Goal: Find specific page/section: Find specific page/section

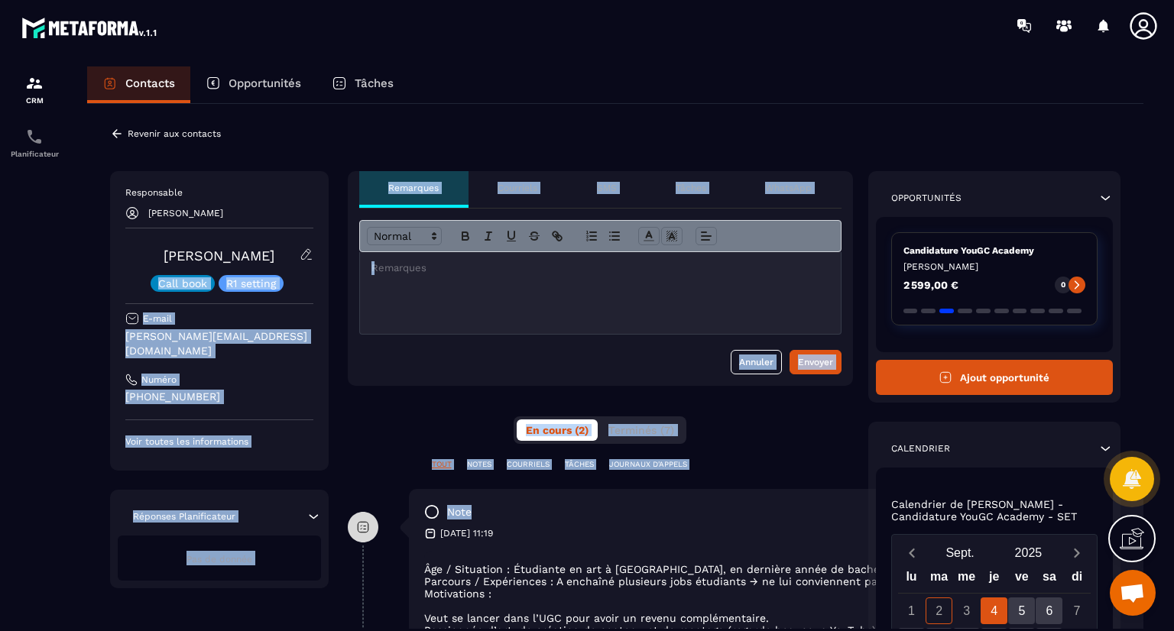
drag, startPoint x: 0, startPoint y: 0, endPoint x: 630, endPoint y: 502, distance: 805.6
click at [630, 502] on div "**********" at bounding box center [615, 527] width 1011 height 712
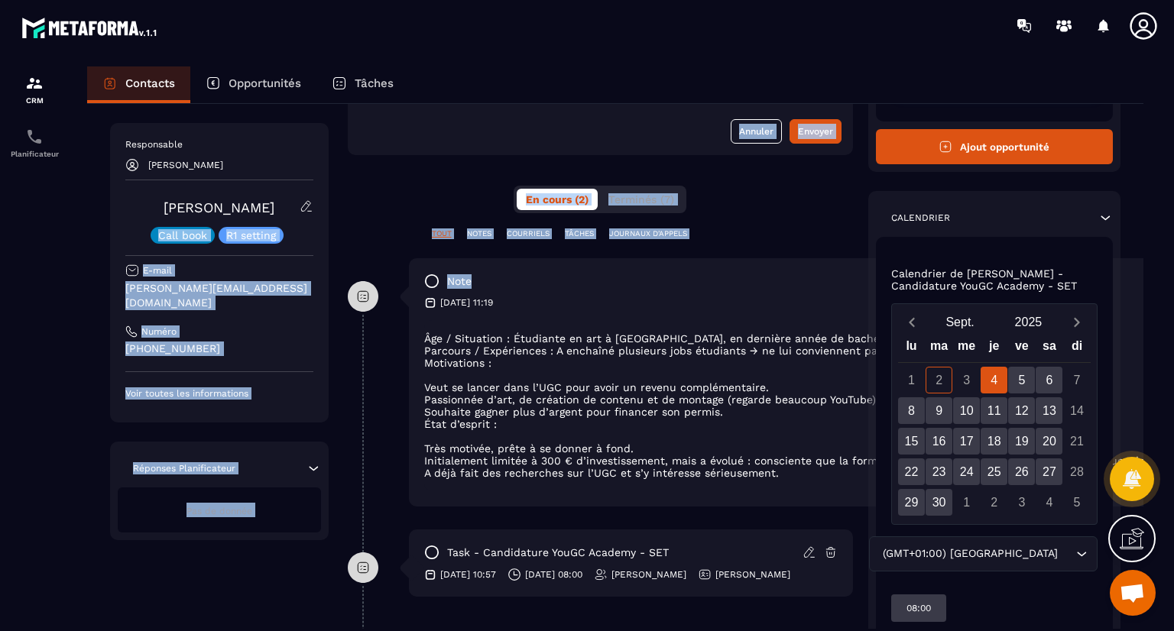
scroll to position [300, 0]
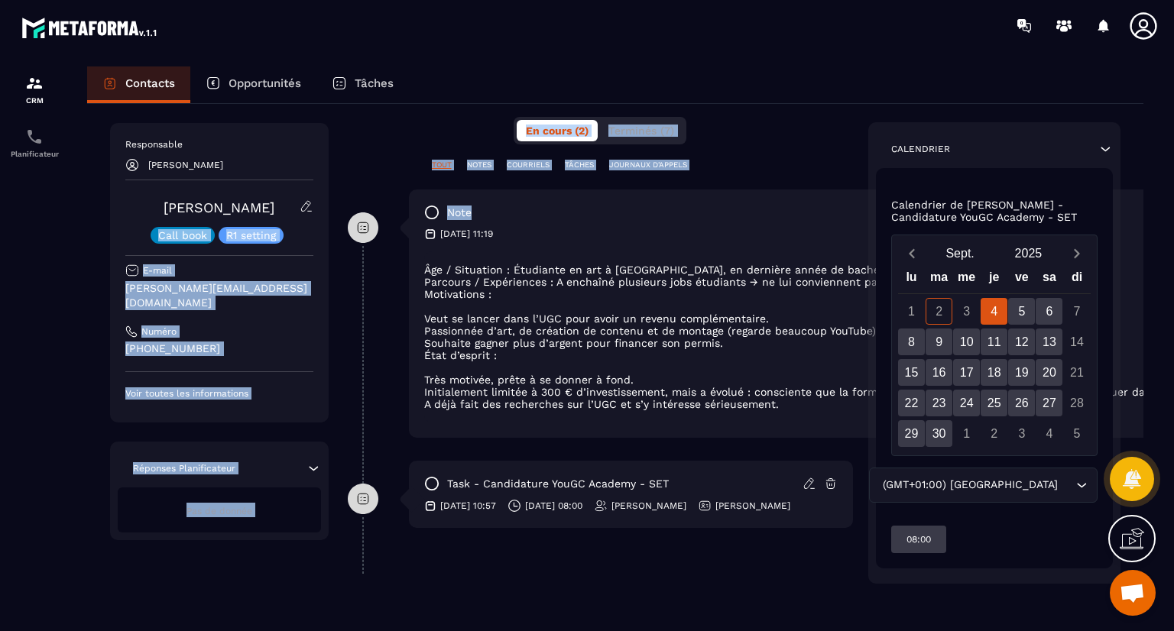
drag, startPoint x: 624, startPoint y: 514, endPoint x: 670, endPoint y: 499, distance: 48.3
click at [670, 499] on div "**********" at bounding box center [600, 228] width 505 height 712
click at [533, 583] on div "**********" at bounding box center [615, 217] width 1056 height 826
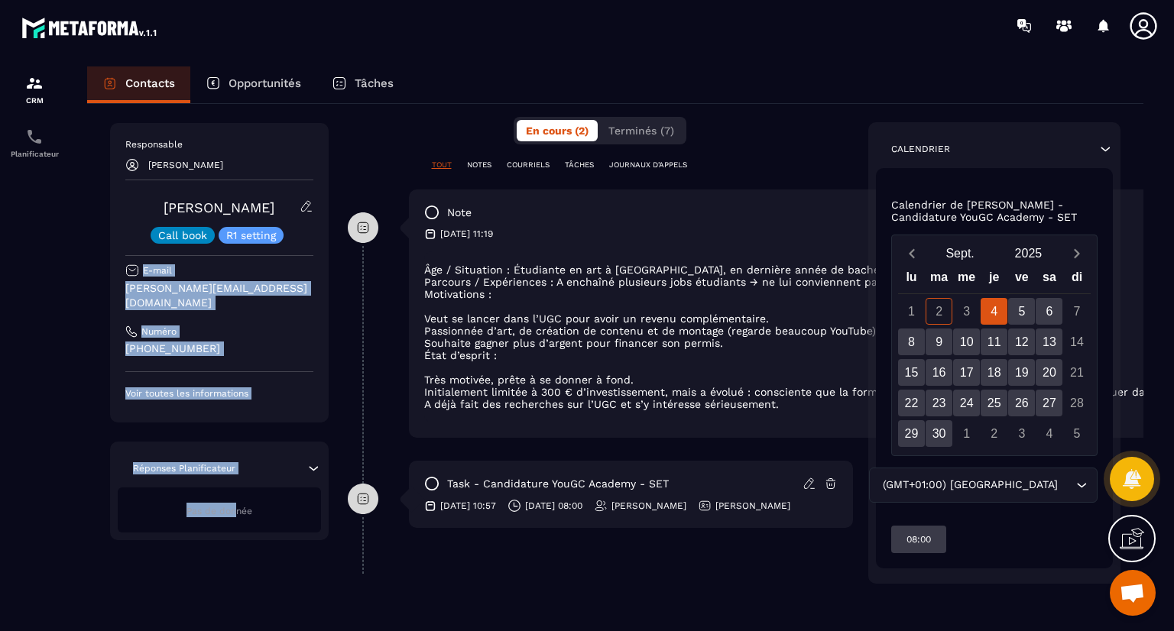
drag, startPoint x: 239, startPoint y: 516, endPoint x: 302, endPoint y: 147, distance: 374.6
click at [302, 178] on div "Responsable [PERSON_NAME] Call book R1 setting E-mail [PERSON_NAME][EMAIL_ADDRE…" at bounding box center [219, 331] width 219 height 417
click at [312, 99] on div "Opportunités" at bounding box center [253, 85] width 126 height 37
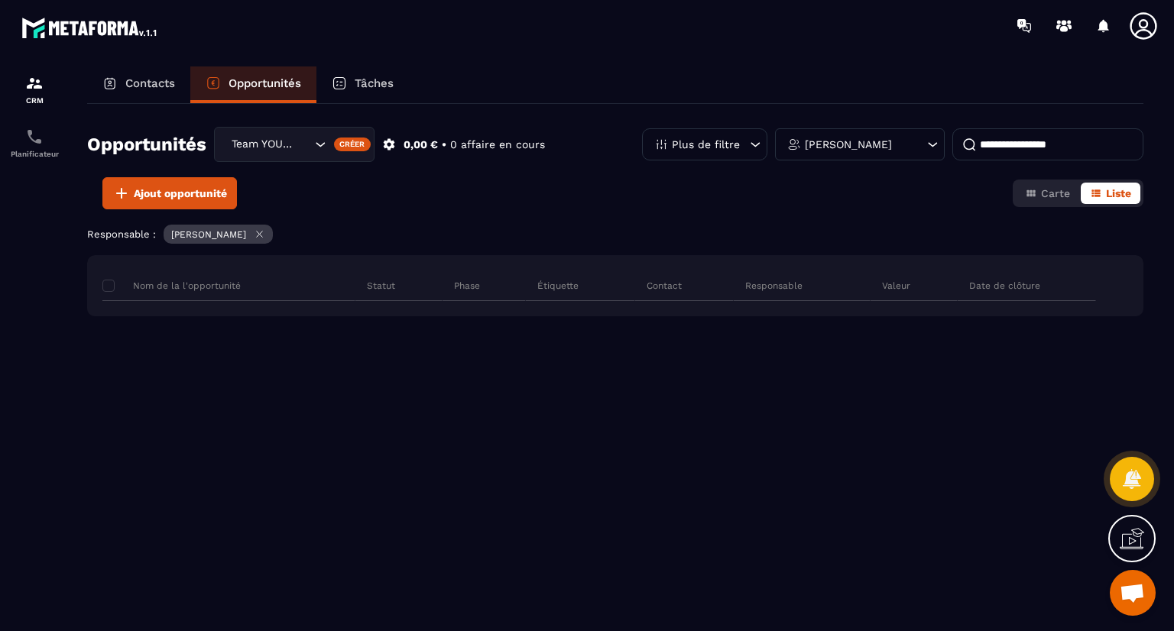
scroll to position [0, 0]
click at [156, 83] on p "Contacts" at bounding box center [150, 83] width 50 height 14
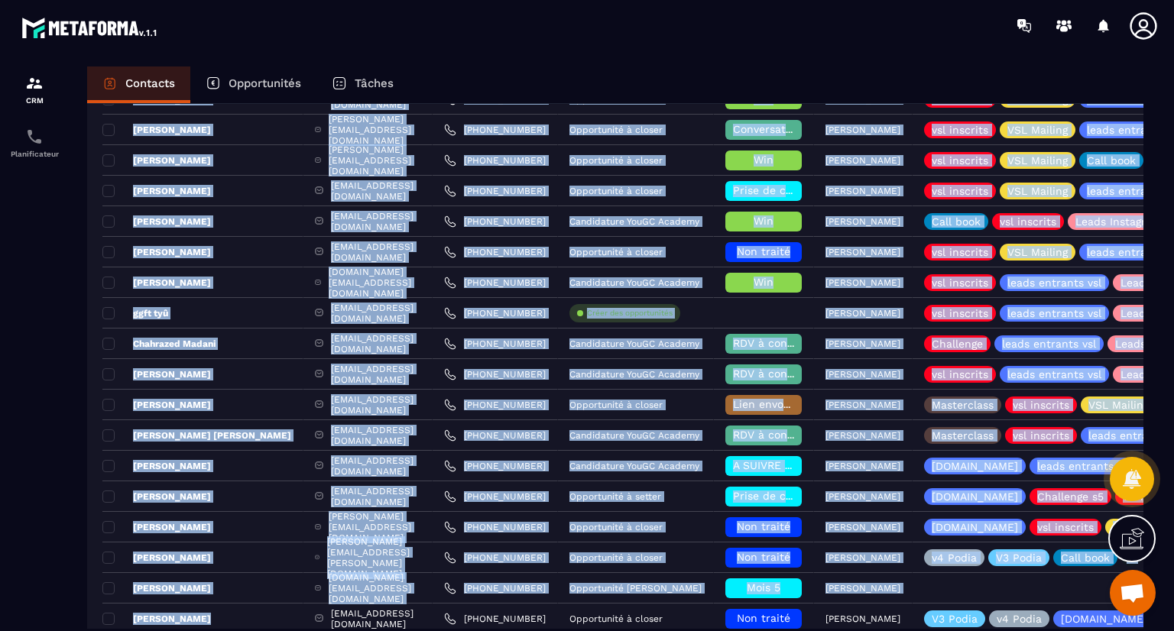
scroll to position [666, 0]
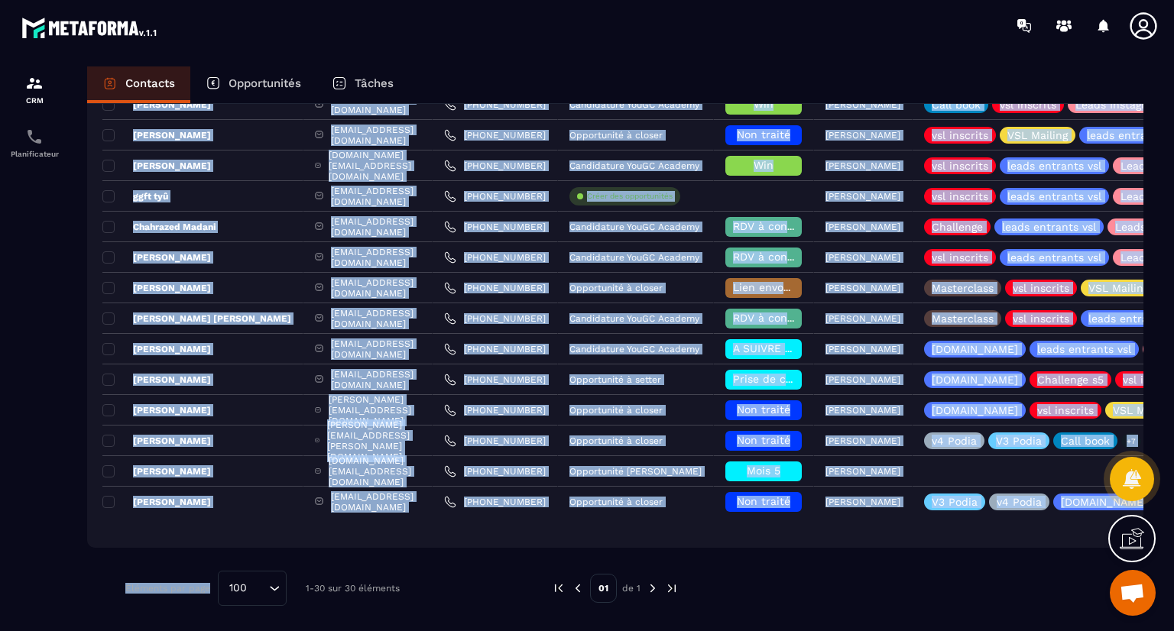
drag, startPoint x: 221, startPoint y: 389, endPoint x: 207, endPoint y: 566, distance: 177.9
click at [207, 566] on div "Ajout de contact 30 Contacts Plus de filtre Najoua Fouillat Responsable : [PERS…" at bounding box center [615, 33] width 1056 height 1191
click at [193, 550] on div "Ajout de contact 30 Contacts Plus de filtre Najoua Fouillat Responsable : [PERS…" at bounding box center [615, 33] width 1056 height 1191
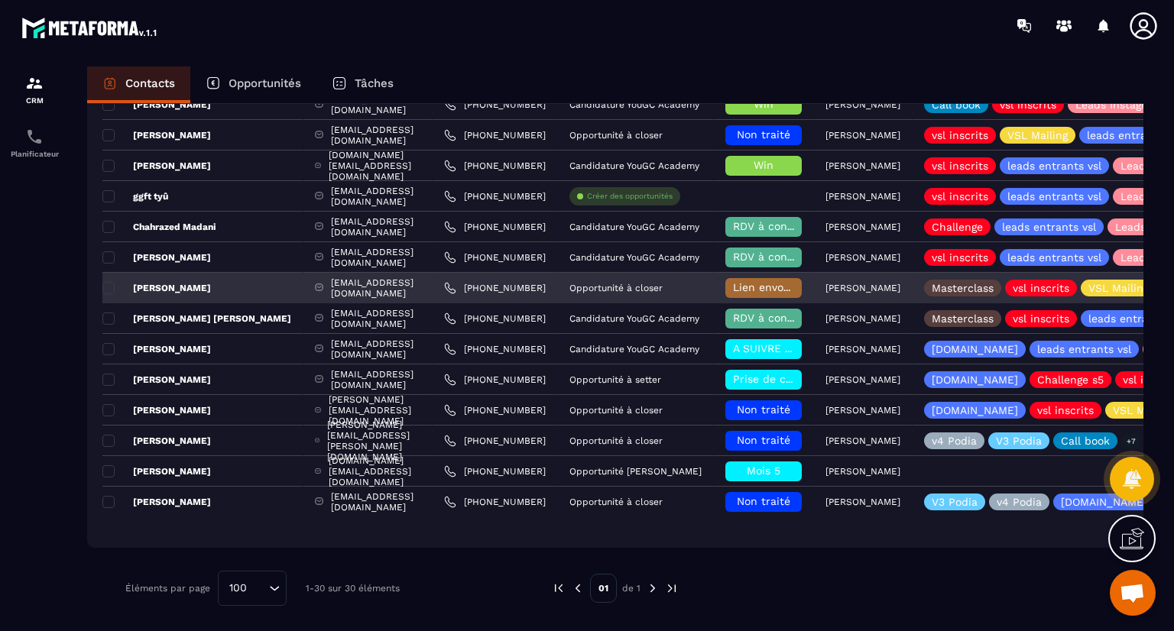
drag, startPoint x: 193, startPoint y: 550, endPoint x: 202, endPoint y: 282, distance: 268.5
click at [202, 282] on div "Ajout de contact 30 Contacts Plus de filtre Najoua Fouillat Responsable : [PERS…" at bounding box center [615, 33] width 1056 height 1191
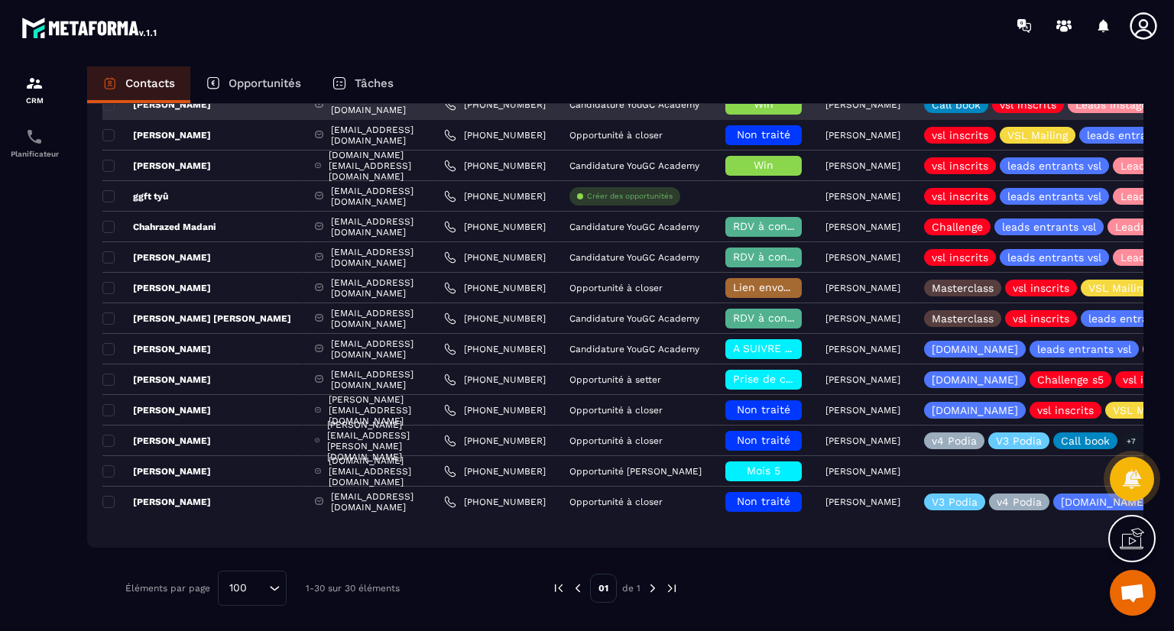
click at [220, 108] on div "[PERSON_NAME]" at bounding box center [202, 104] width 201 height 31
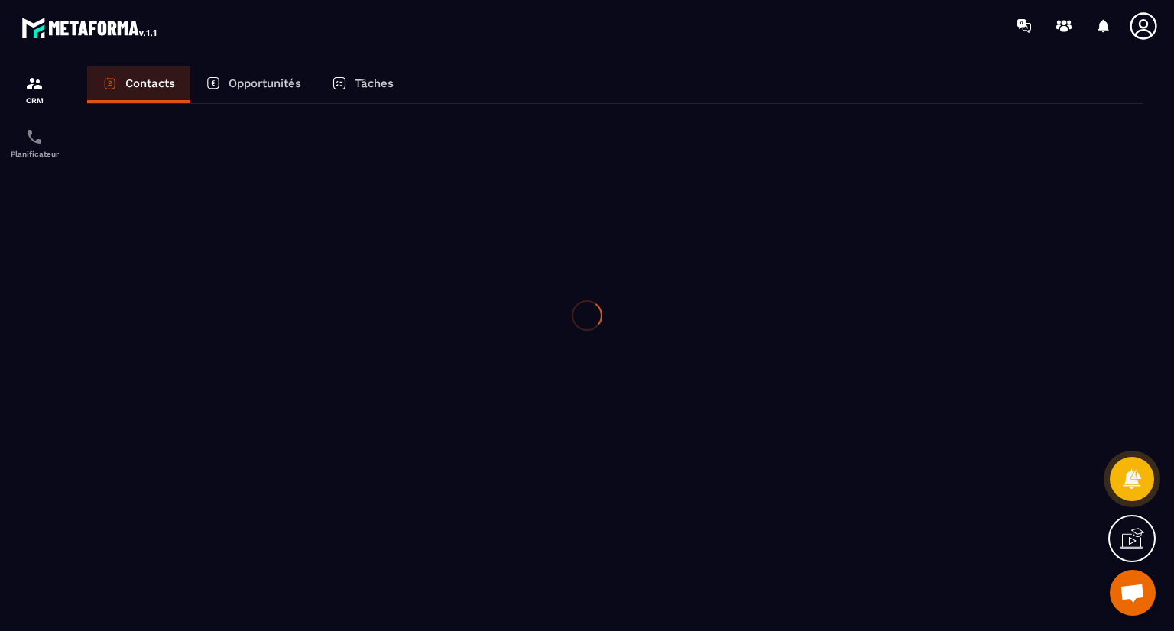
scroll to position [0, 0]
click at [220, 108] on div at bounding box center [587, 315] width 1174 height 631
